Goal: Task Accomplishment & Management: Manage account settings

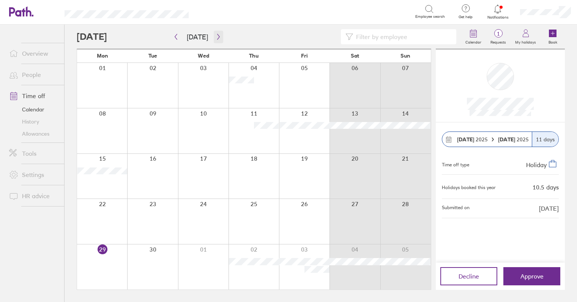
click at [216, 37] on icon "button" at bounding box center [219, 37] width 6 height 6
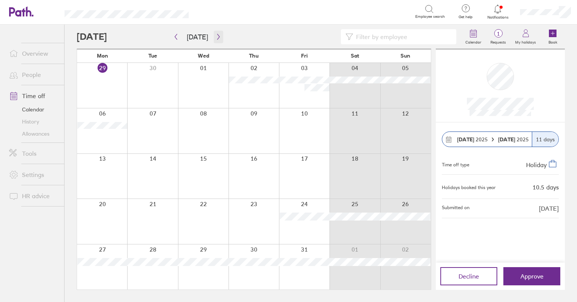
click at [217, 38] on icon "button" at bounding box center [219, 37] width 6 height 6
click at [177, 39] on icon "button" at bounding box center [176, 37] width 6 height 6
click at [216, 35] on icon "button" at bounding box center [219, 37] width 6 height 6
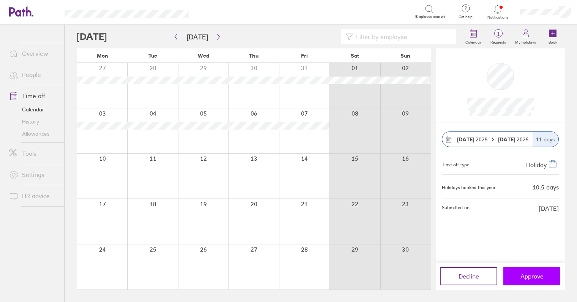
click at [537, 277] on span "Approve" at bounding box center [531, 276] width 23 height 7
click at [537, 282] on button "Approve" at bounding box center [531, 277] width 57 height 18
click at [497, 13] on icon at bounding box center [497, 9] width 6 height 9
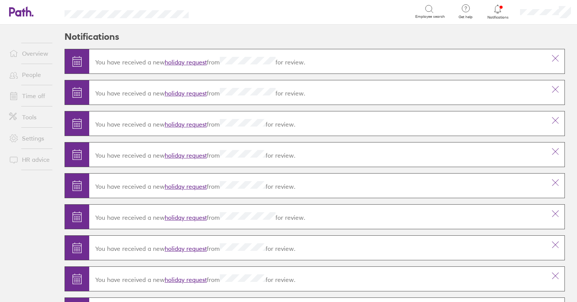
click at [493, 9] on div at bounding box center [497, 9] width 25 height 11
click at [30, 77] on link "People" at bounding box center [33, 74] width 61 height 15
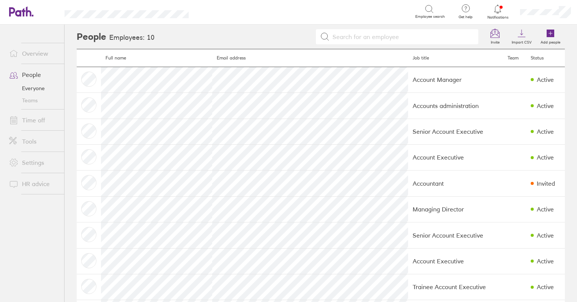
click at [34, 59] on link "Overview" at bounding box center [33, 53] width 61 height 15
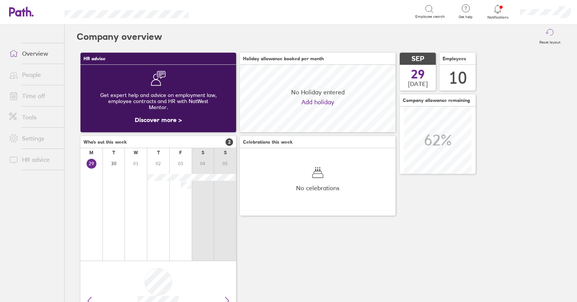
scroll to position [68, 156]
click at [41, 98] on link "Time off" at bounding box center [33, 95] width 61 height 15
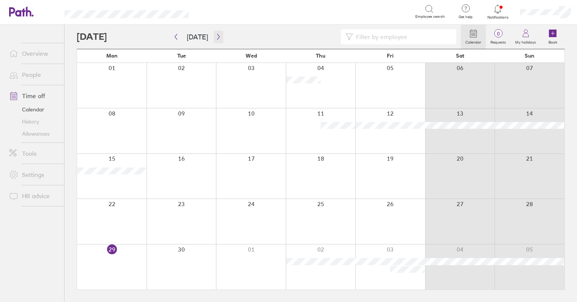
click at [216, 33] on button "button" at bounding box center [218, 37] width 9 height 13
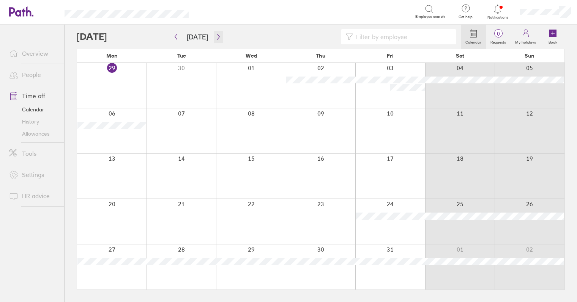
click at [217, 35] on icon "button" at bounding box center [219, 37] width 6 height 6
click at [490, 14] on div at bounding box center [497, 9] width 25 height 11
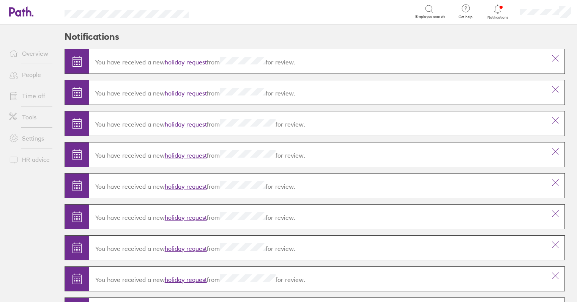
click at [181, 87] on div "You have received a new holiday request from for review." at bounding box center [317, 92] width 457 height 21
click at [181, 97] on div "You have received a new holiday request from for review." at bounding box center [317, 92] width 457 height 21
click at [183, 94] on link "holiday request" at bounding box center [186, 94] width 42 height 8
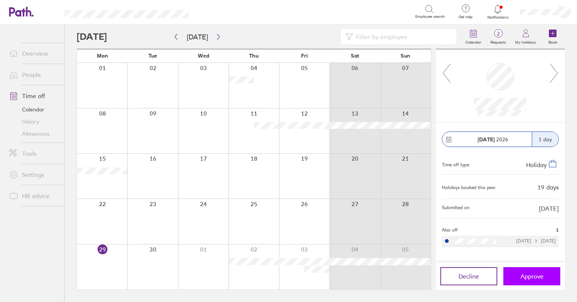
click at [531, 278] on span "Approve" at bounding box center [531, 276] width 23 height 7
click at [494, 13] on icon at bounding box center [497, 9] width 9 height 9
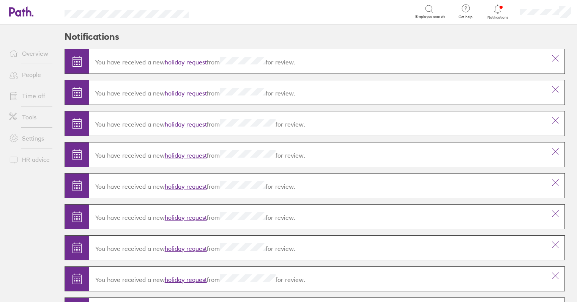
click at [180, 60] on link "holiday request" at bounding box center [186, 62] width 42 height 8
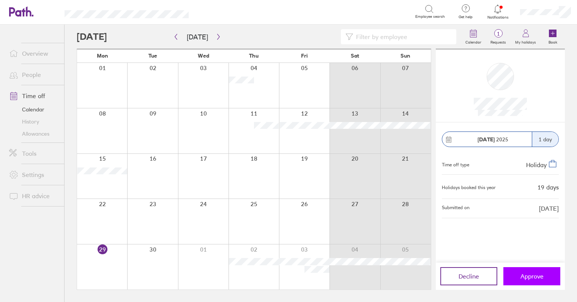
click at [537, 274] on span "Approve" at bounding box center [531, 276] width 23 height 7
